Goal: Task Accomplishment & Management: Manage account settings

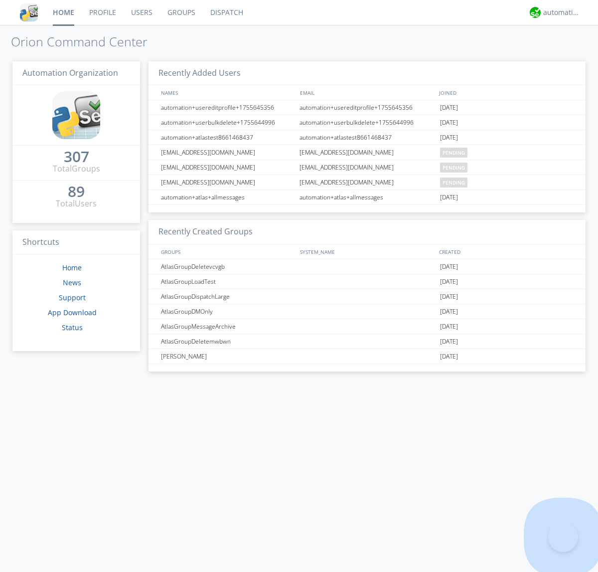
click at [180, 12] on link "Groups" at bounding box center [181, 12] width 43 height 25
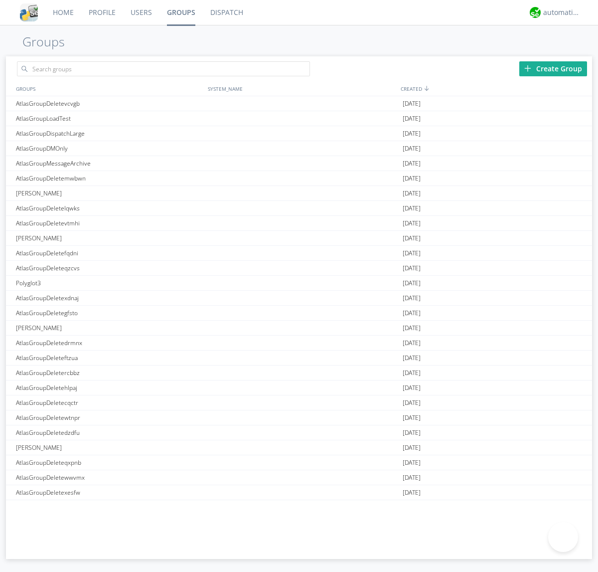
click at [553, 68] on div "Create Group" at bounding box center [554, 68] width 68 height 15
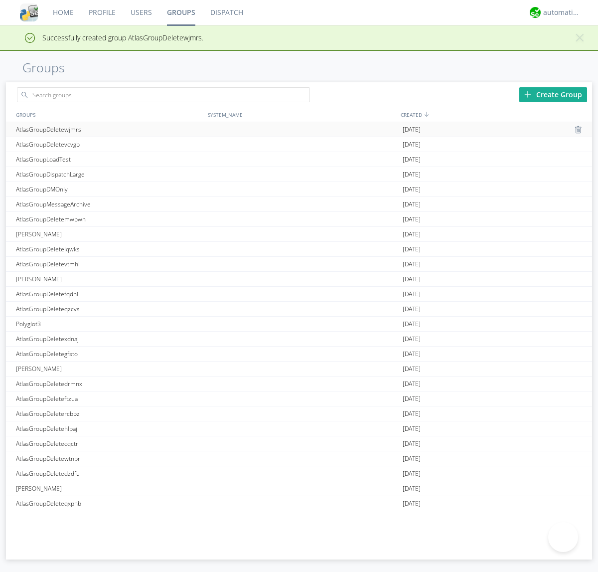
click at [180, 12] on link "Groups" at bounding box center [181, 12] width 43 height 25
type input "AtlasGroupDeletewjmrs"
click at [109, 129] on div "AtlasGroupDeletewjmrs" at bounding box center [109, 129] width 192 height 14
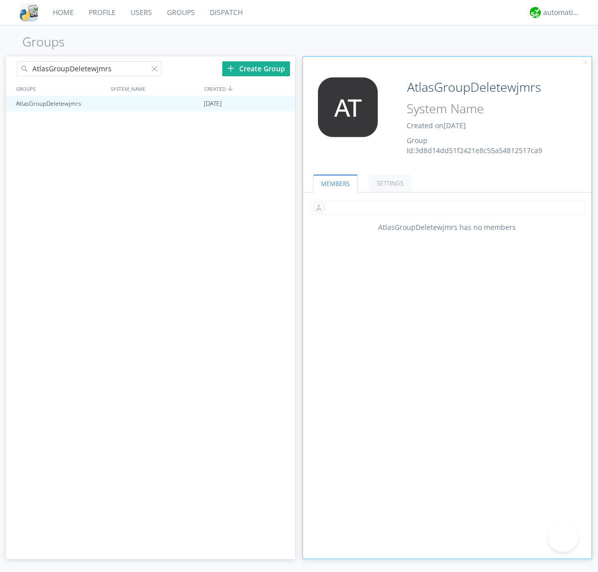
click at [447, 207] on input "text" at bounding box center [447, 207] width 275 height 15
type input "automation+atlas0005"
click at [445, 207] on input "text" at bounding box center [447, 207] width 275 height 15
type input "automation+atlas0004"
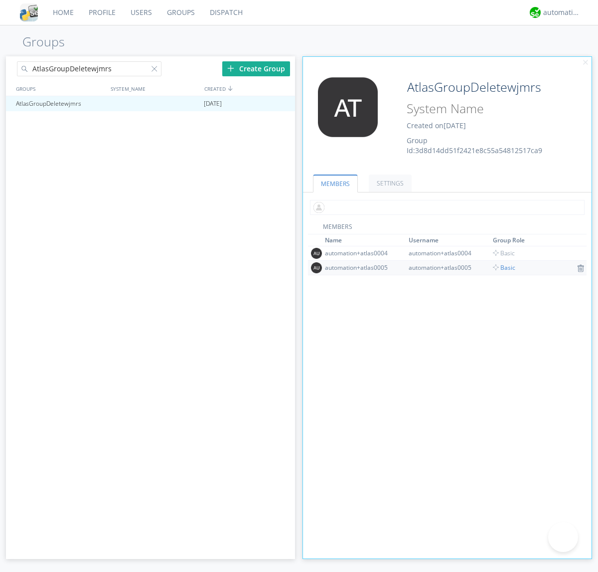
click at [445, 207] on input "text" at bounding box center [447, 207] width 275 height 15
click at [501, 267] on span "Basic" at bounding box center [504, 267] width 22 height 8
click at [445, 207] on input "text" at bounding box center [447, 207] width 275 height 15
click at [501, 253] on span "Basic" at bounding box center [504, 253] width 22 height 8
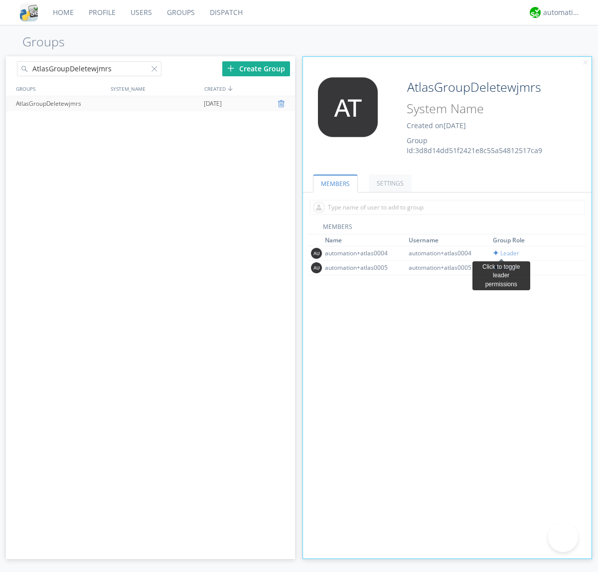
click at [282, 104] on div at bounding box center [283, 104] width 10 height 8
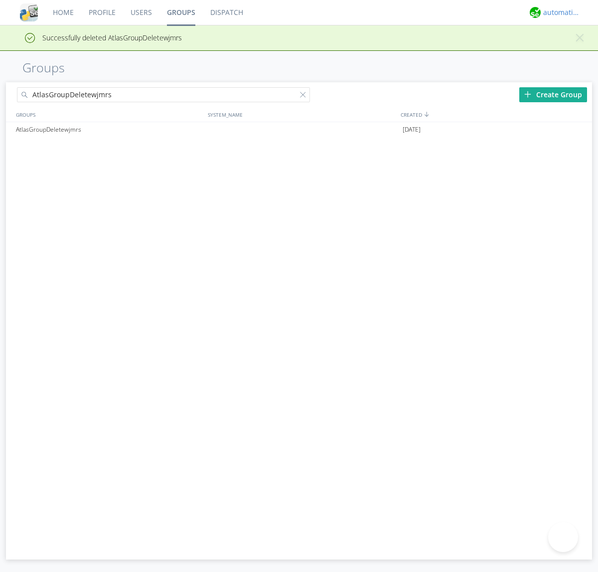
click at [559, 12] on div "automation+atlas" at bounding box center [561, 12] width 37 height 10
